Goal: Transaction & Acquisition: Download file/media

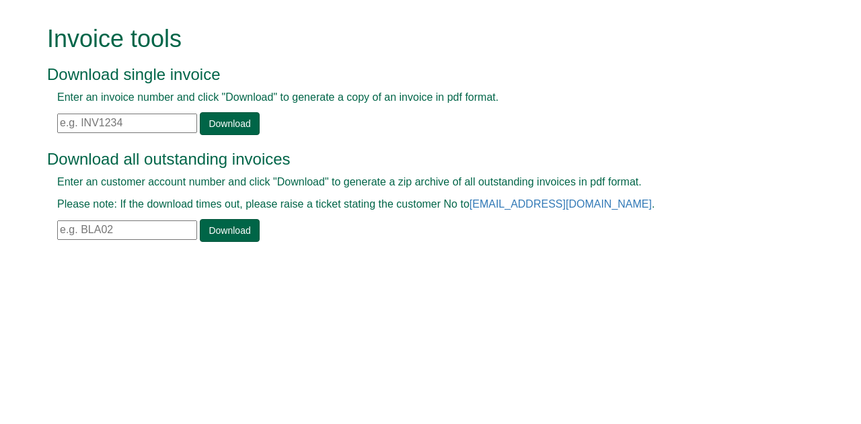
click at [102, 119] on input "text" at bounding box center [127, 123] width 140 height 19
paste input "INV1253792"
type input "INV1253792"
click at [223, 118] on link "Download" at bounding box center [229, 123] width 59 height 23
click at [94, 128] on input "text" at bounding box center [127, 123] width 140 height 19
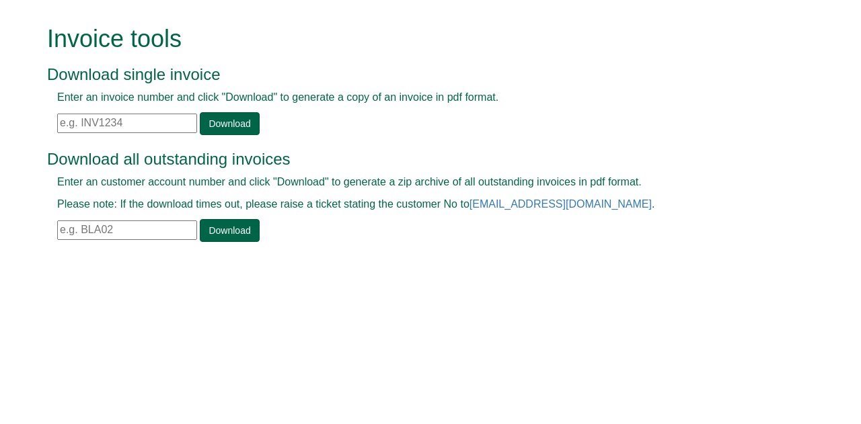
paste input "INV1252288"
type input "INV1252288"
click at [241, 122] on link "Download" at bounding box center [229, 123] width 59 height 23
